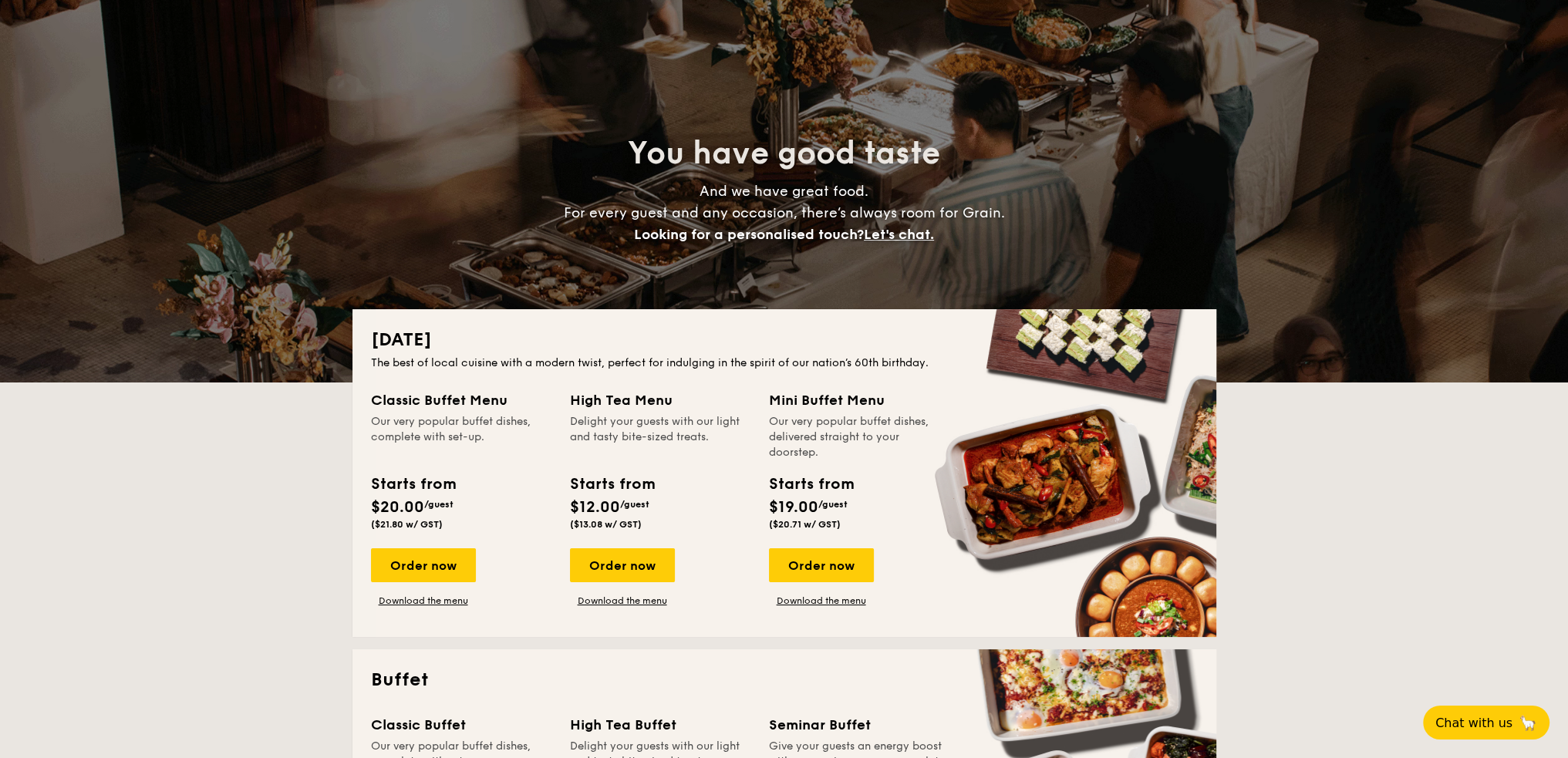
scroll to position [77, 0]
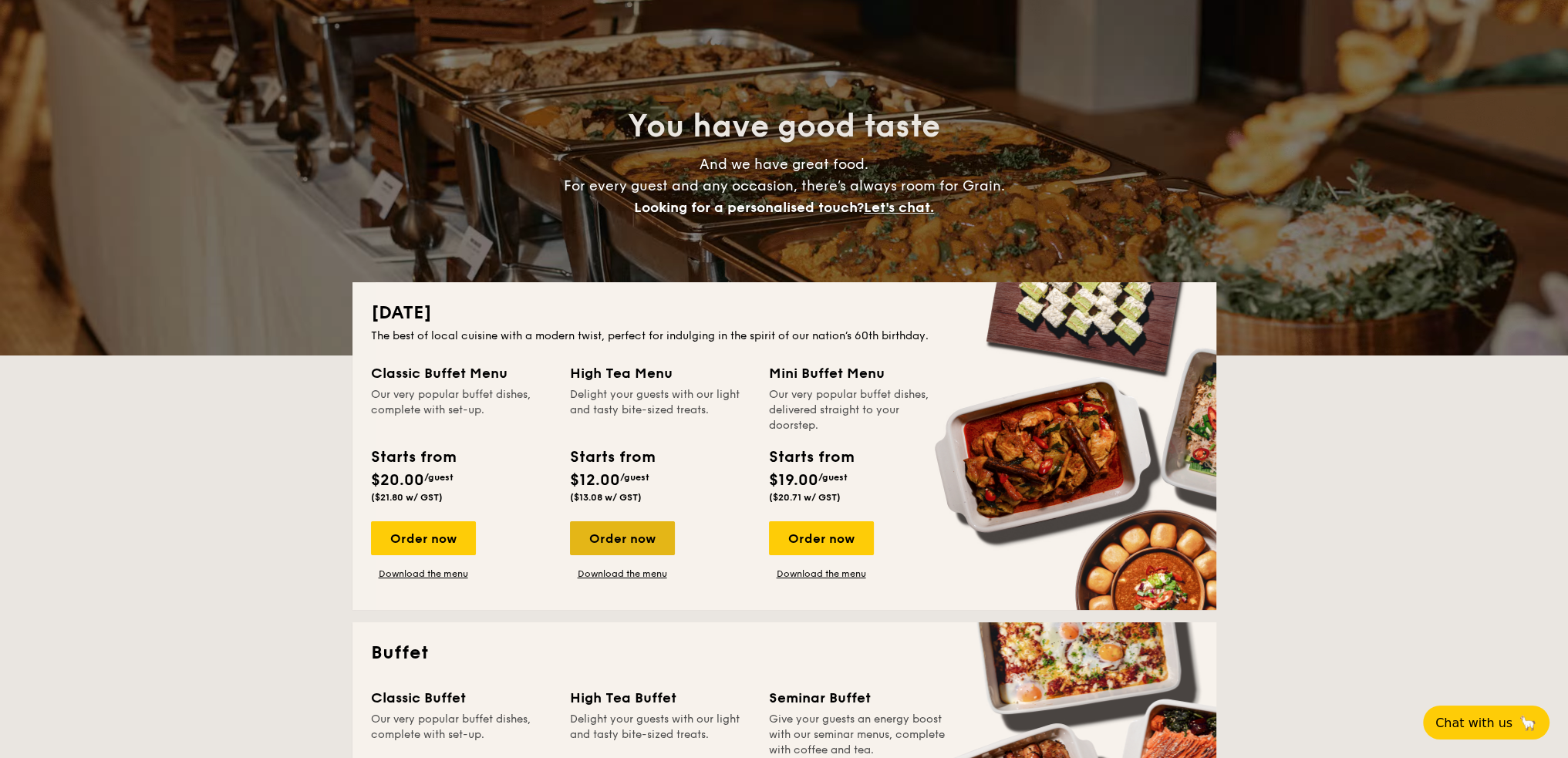
click at [624, 539] on div "Order now" at bounding box center [622, 538] width 105 height 34
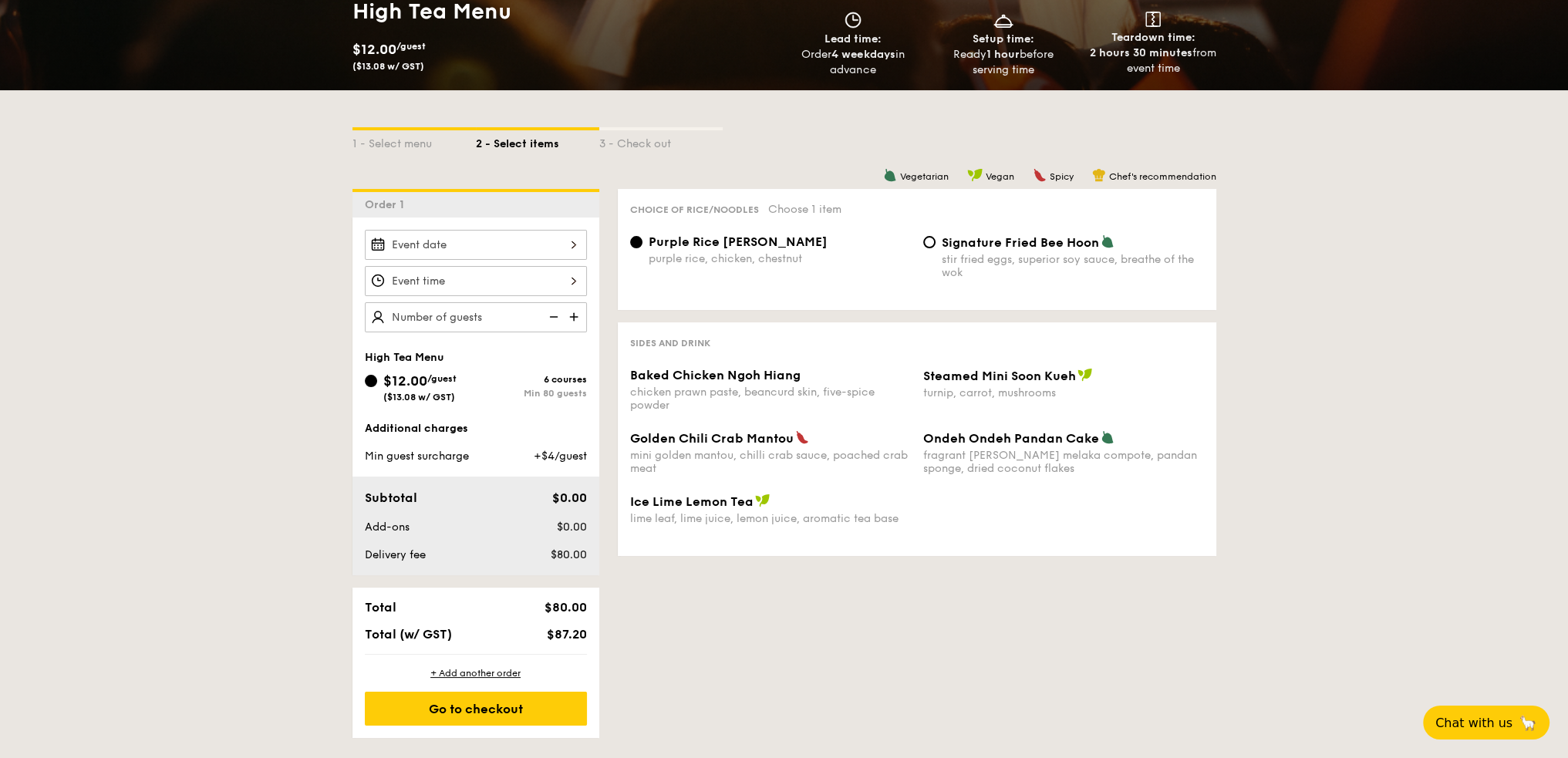
scroll to position [308, 0]
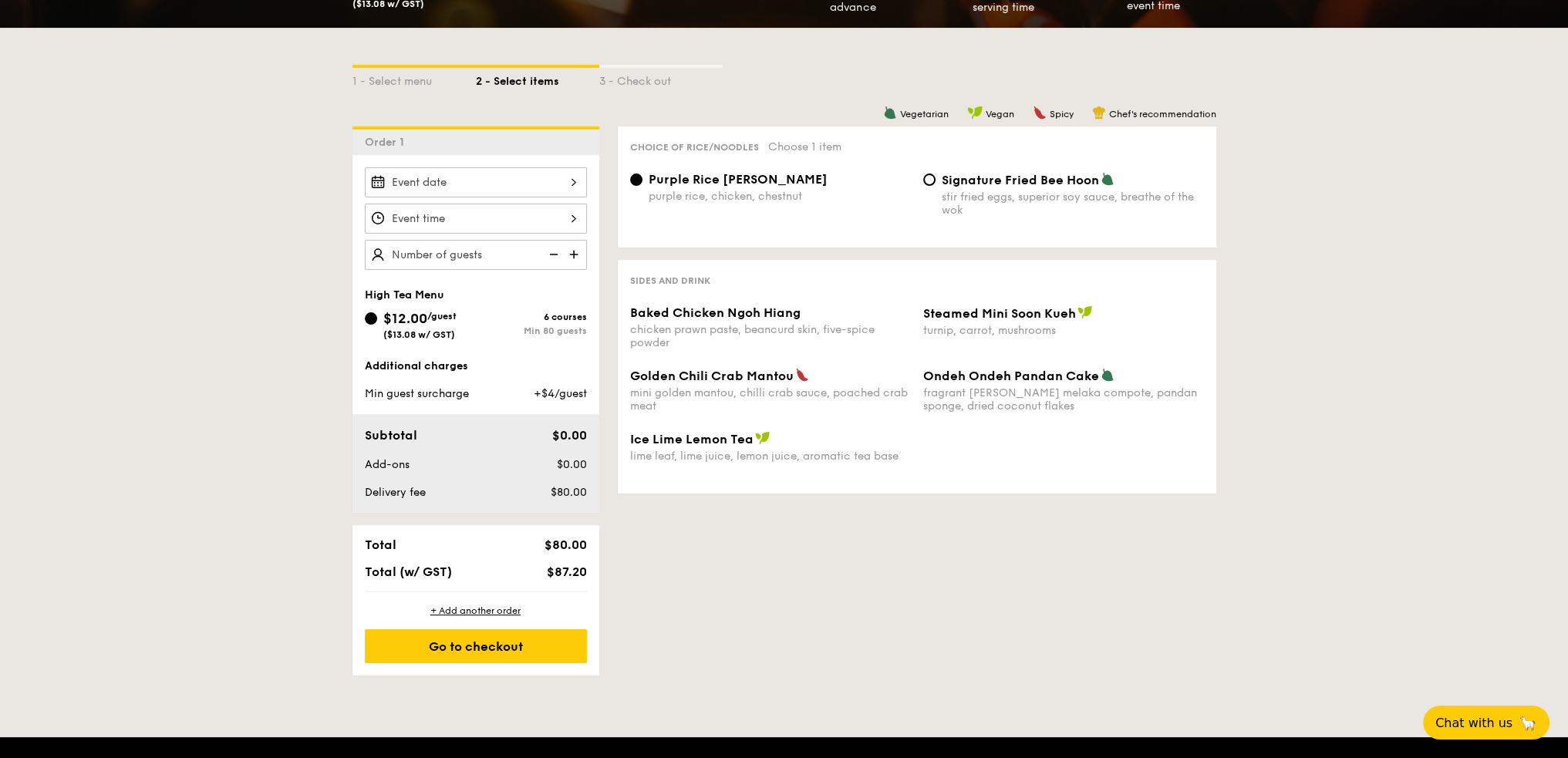
click at [503, 184] on div at bounding box center [475, 182] width 222 height 30
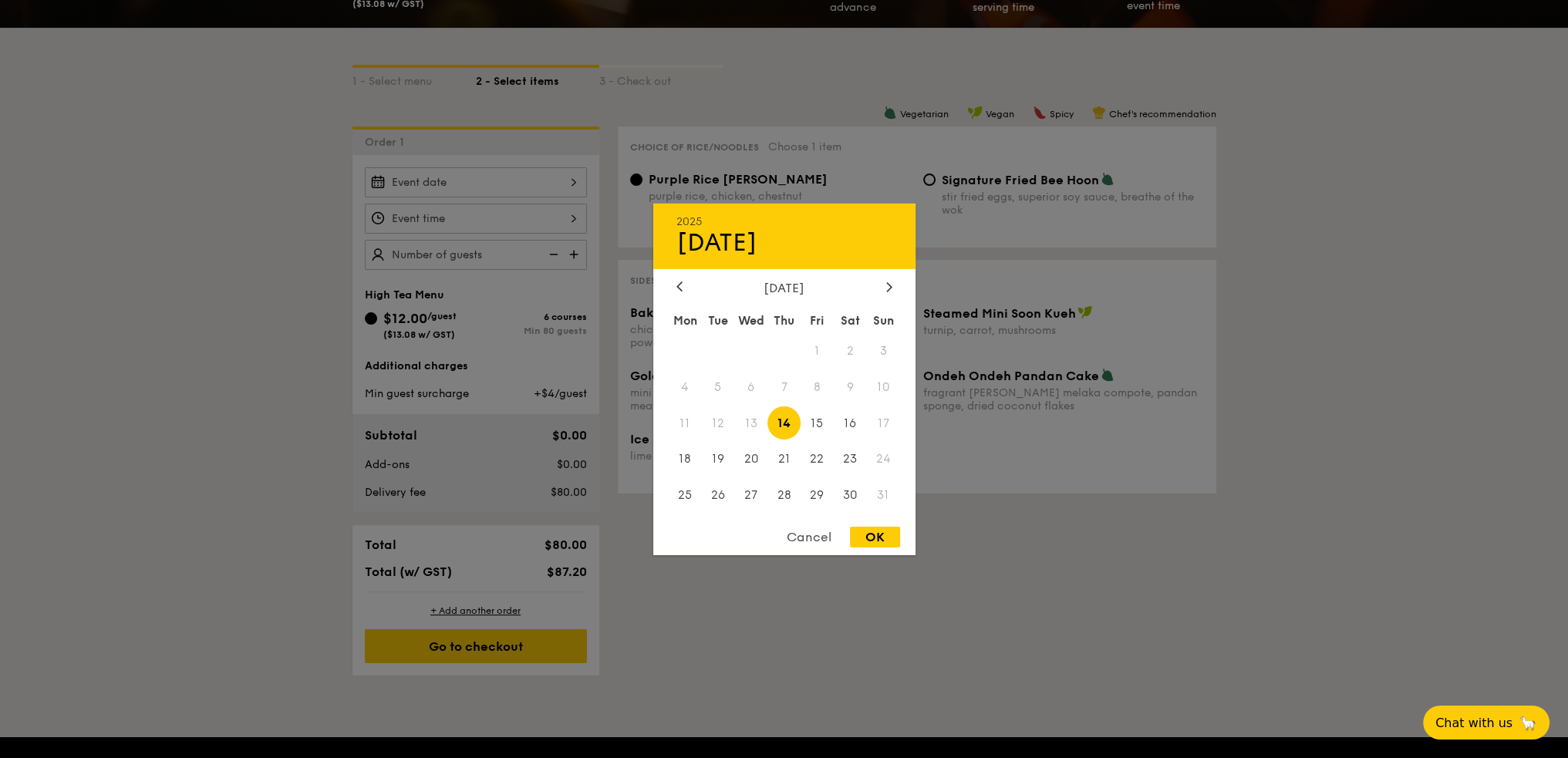
click at [879, 422] on span "17" at bounding box center [883, 422] width 33 height 33
click at [861, 530] on div "OK" at bounding box center [874, 537] width 50 height 21
type input "Aug 14, 2025"
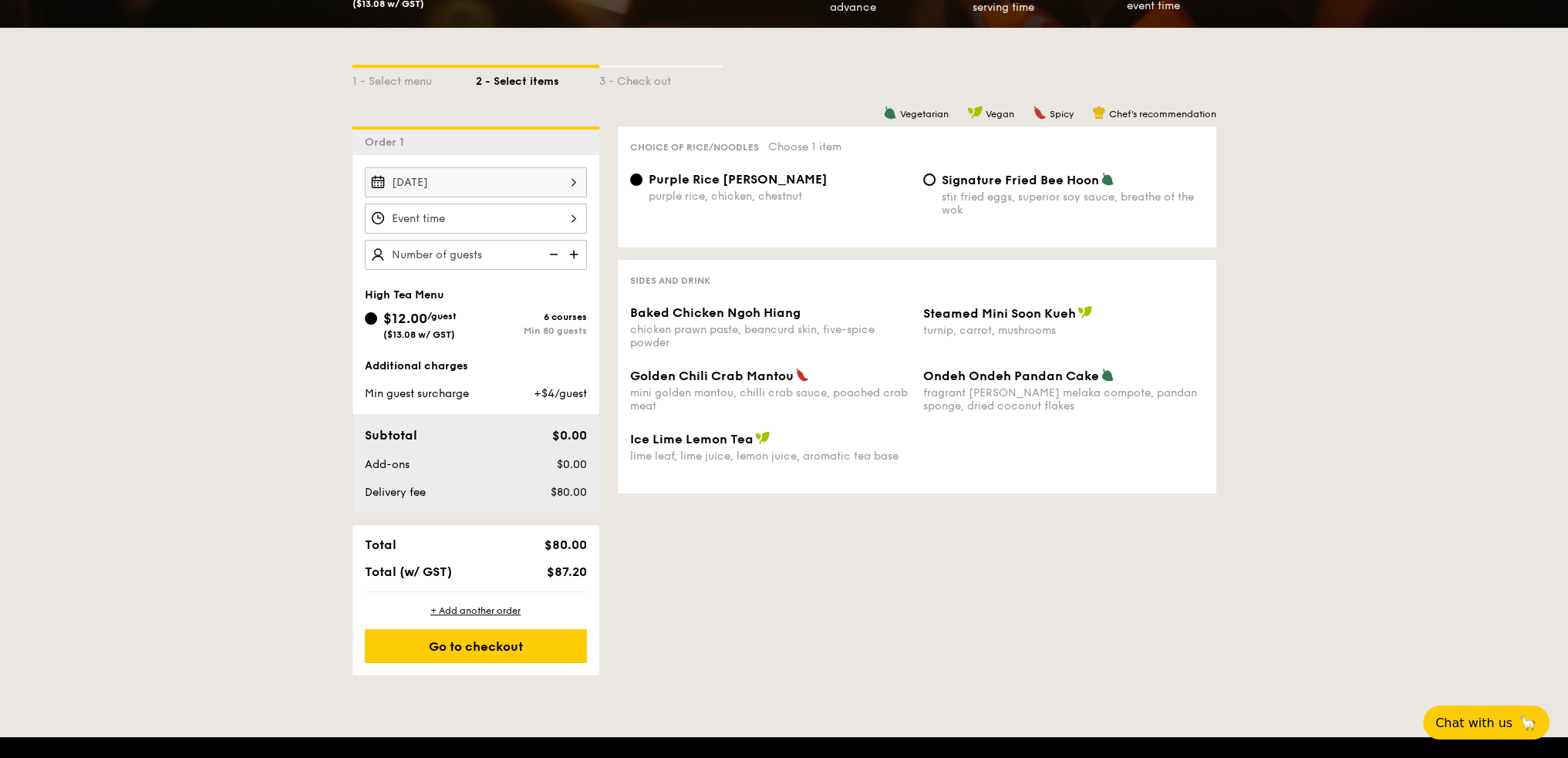
click at [527, 191] on div "Aug 14, 2025" at bounding box center [475, 182] width 222 height 30
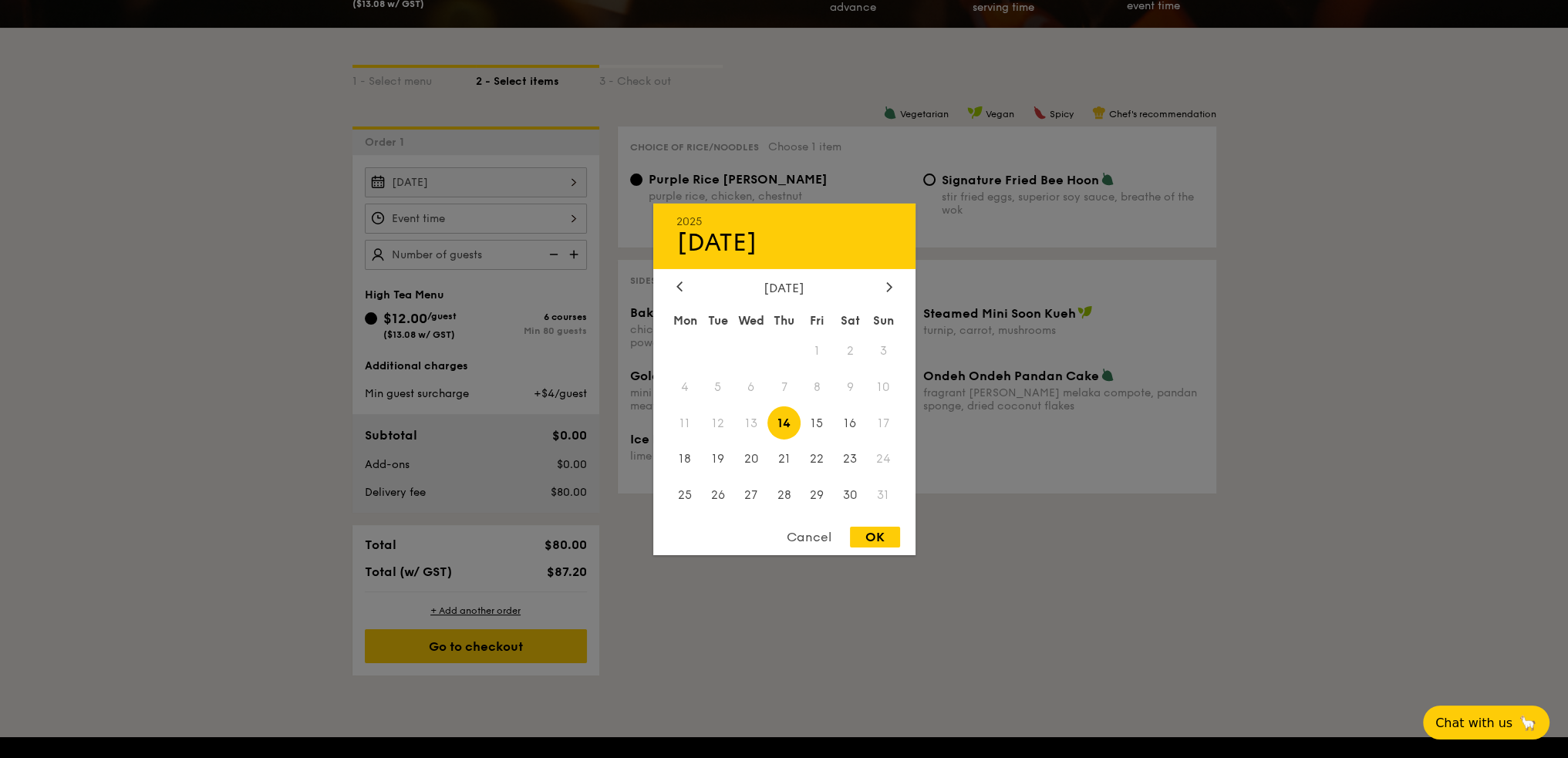
click at [879, 421] on span "17" at bounding box center [883, 422] width 33 height 33
click at [868, 536] on div "OK" at bounding box center [874, 537] width 50 height 21
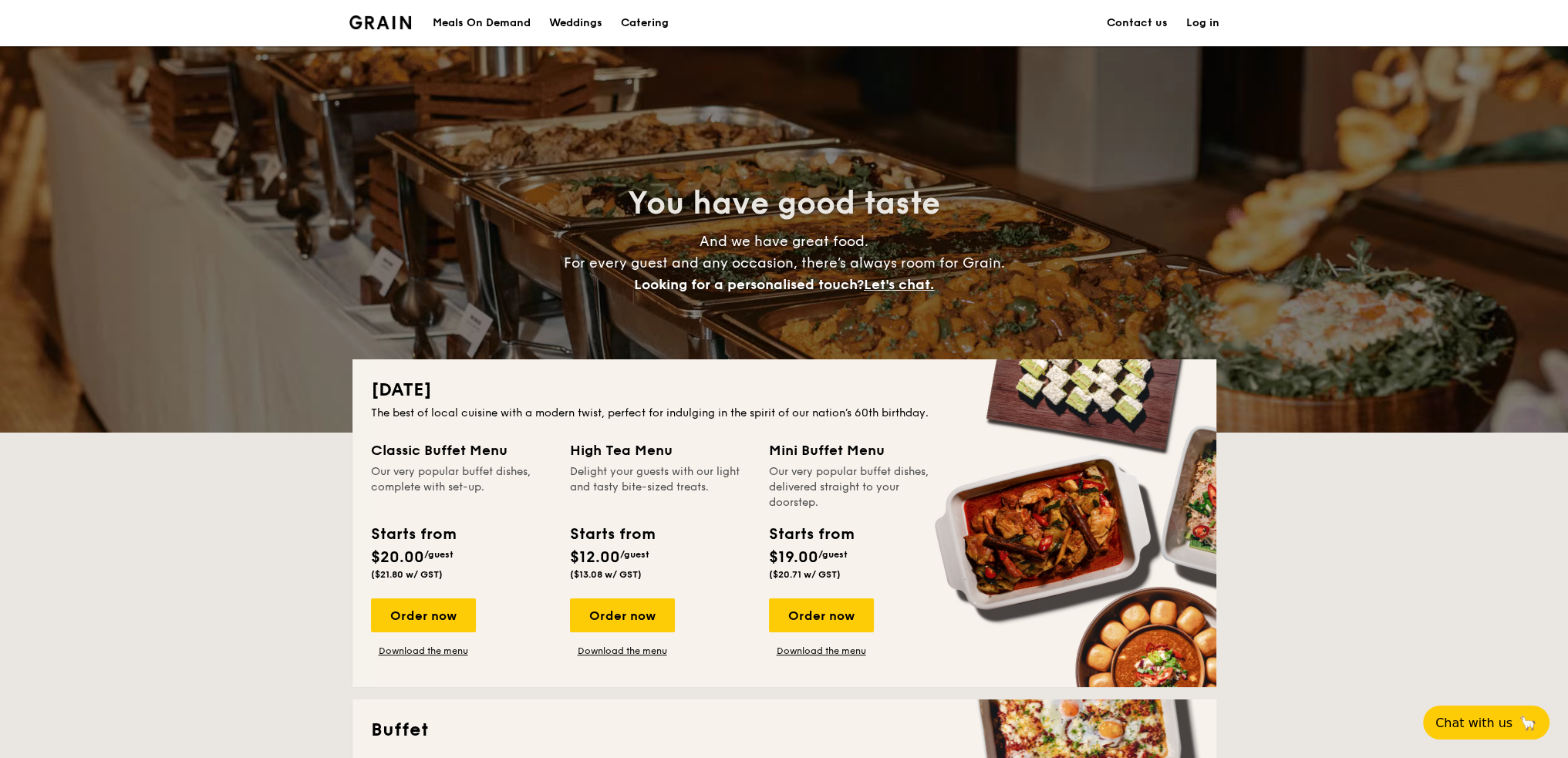
click at [632, 18] on h1 "Catering" at bounding box center [645, 23] width 48 height 46
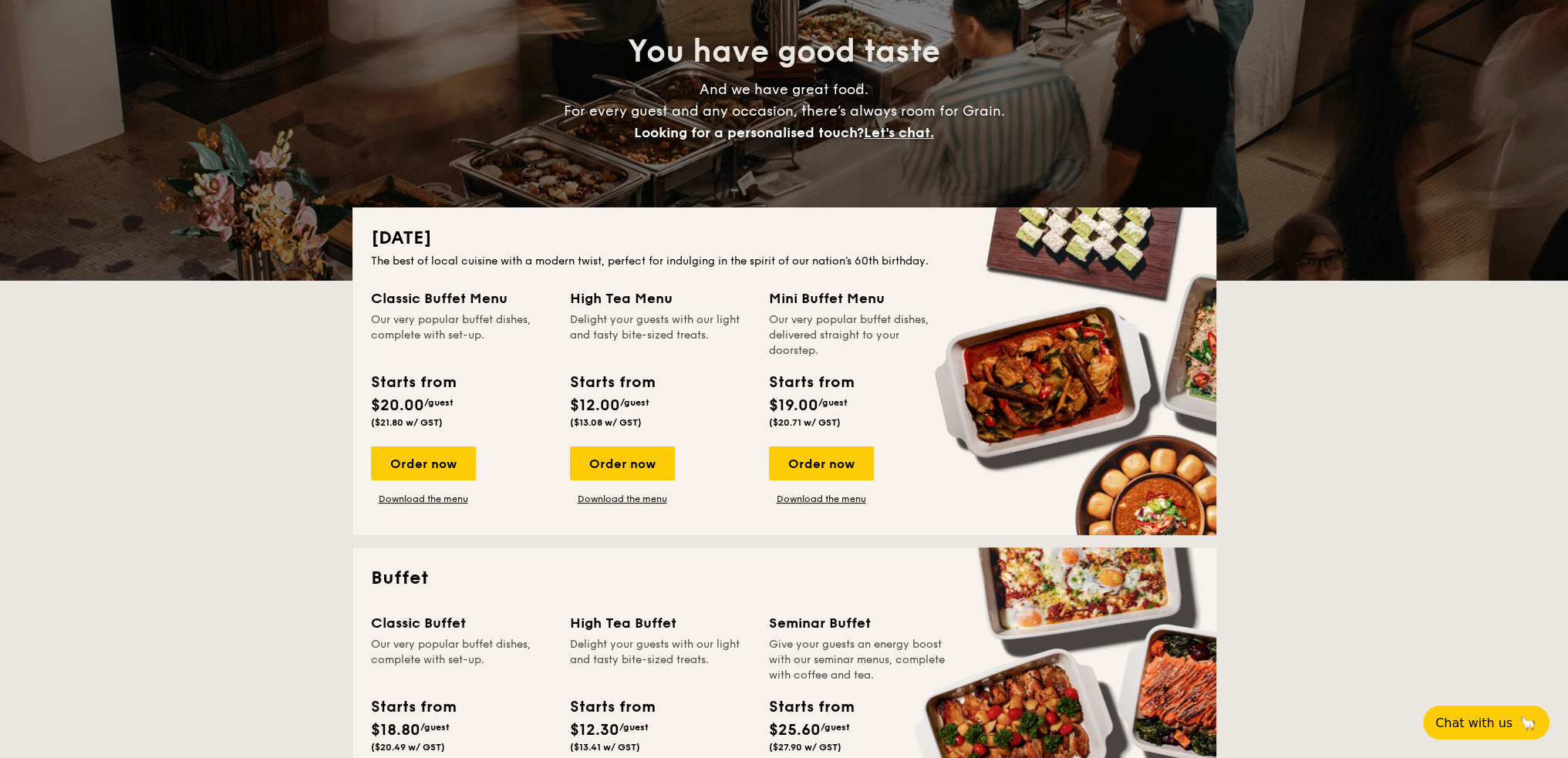
scroll to position [154, 0]
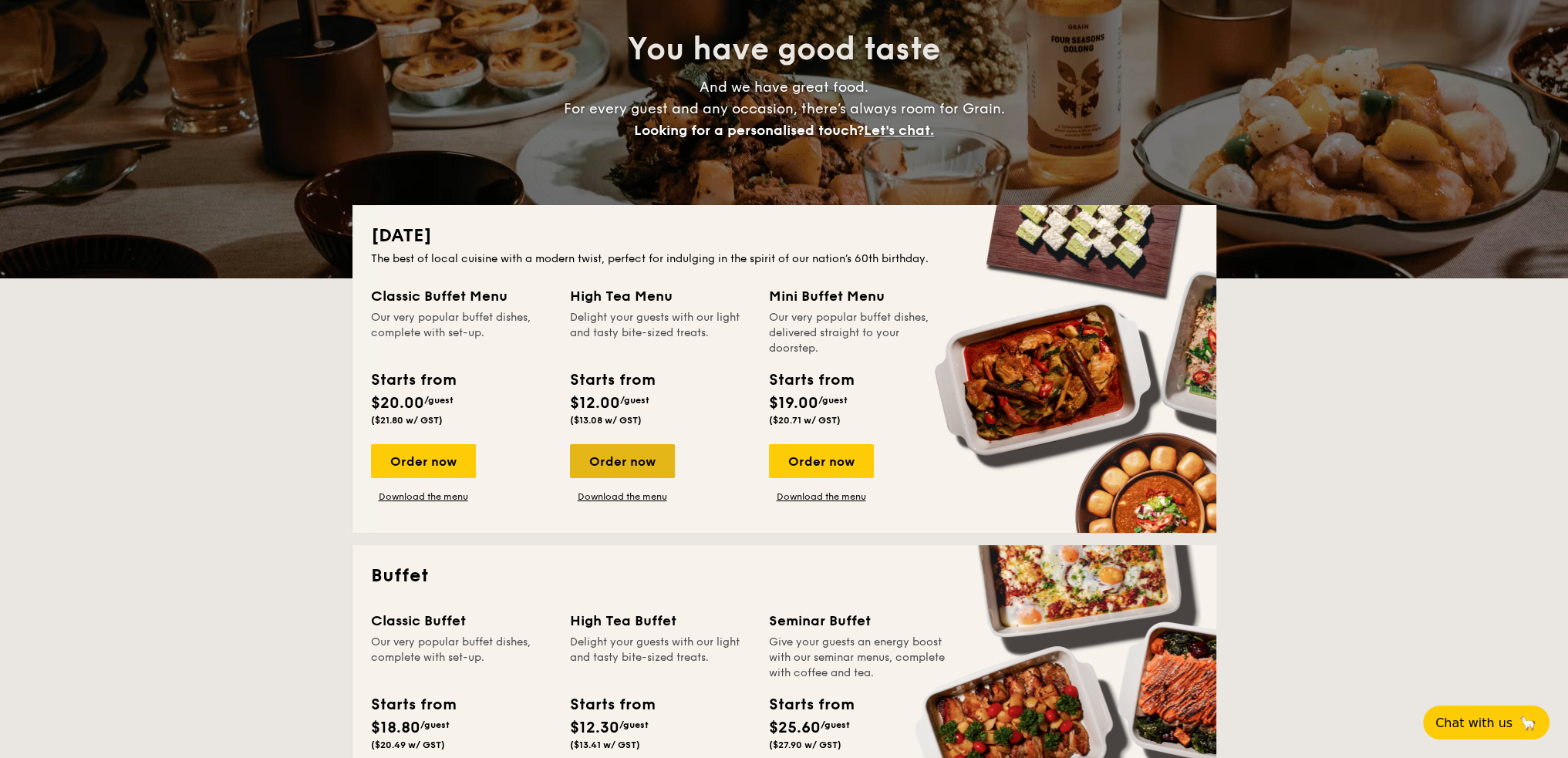
click at [595, 459] on div "Order now" at bounding box center [622, 461] width 105 height 34
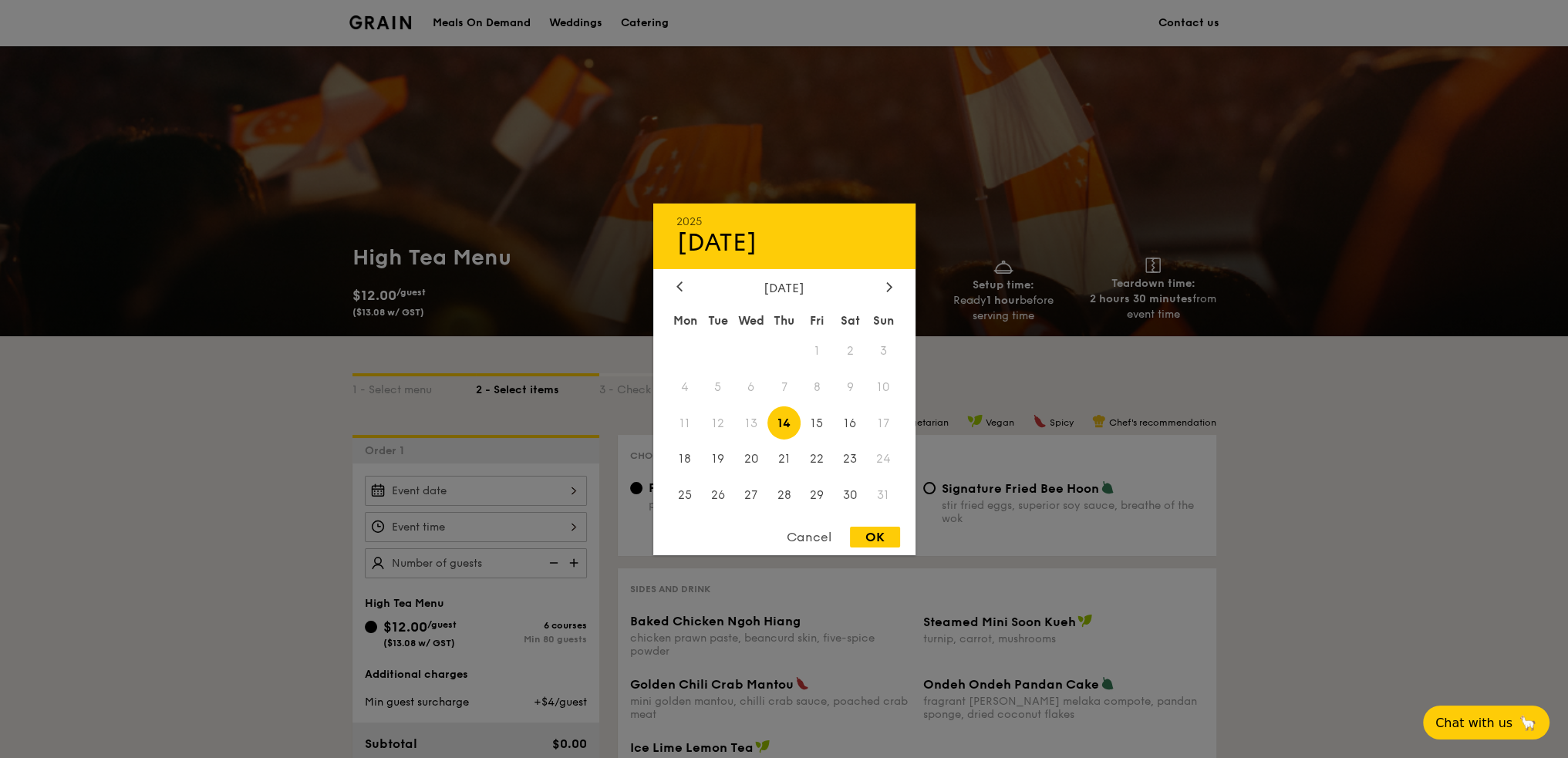
click at [511, 495] on div "2025 Aug [DATE] Tue Wed Thu Fri Sat Sun 1 2 3 4 5 6 7 8 9 10 11 12 13 14 15 16 …" at bounding box center [475, 491] width 222 height 30
click at [883, 422] on span "17" at bounding box center [883, 422] width 33 height 33
click at [227, 485] on div at bounding box center [784, 379] width 1568 height 758
